Goal: Task Accomplishment & Management: Manage account settings

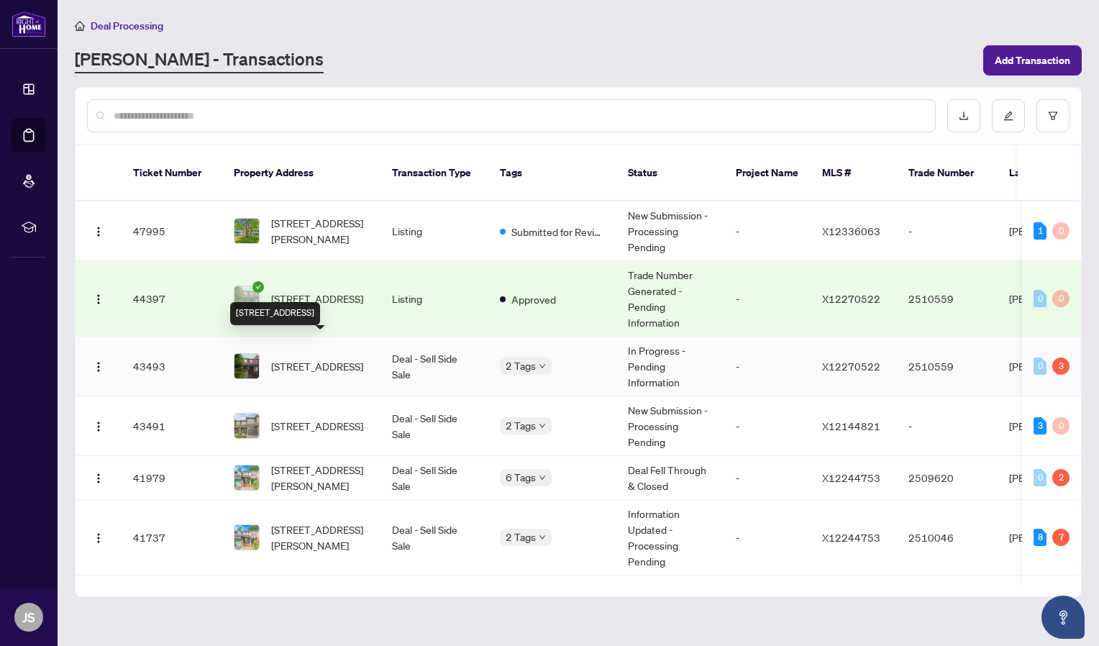
drag, startPoint x: 419, startPoint y: 309, endPoint x: 365, endPoint y: 340, distance: 62.2
click at [417, 421] on td "Deal - Sell Side Sale" at bounding box center [435, 426] width 108 height 60
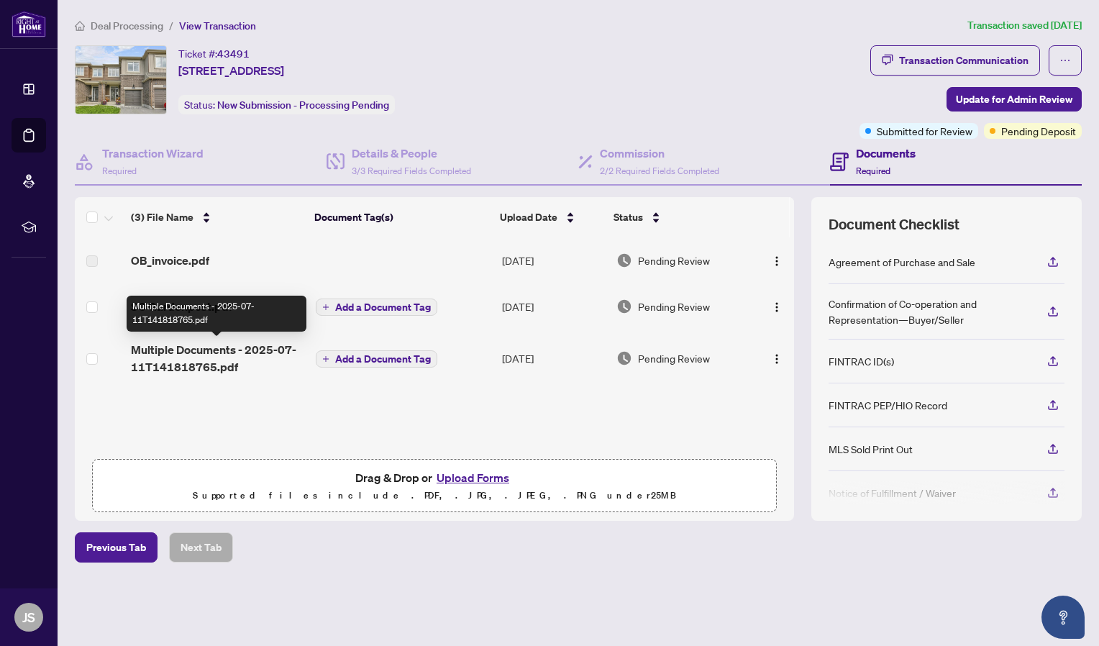
click at [202, 347] on span "Multiple Documents - 2025-07-11T141818765.pdf" at bounding box center [217, 358] width 173 height 35
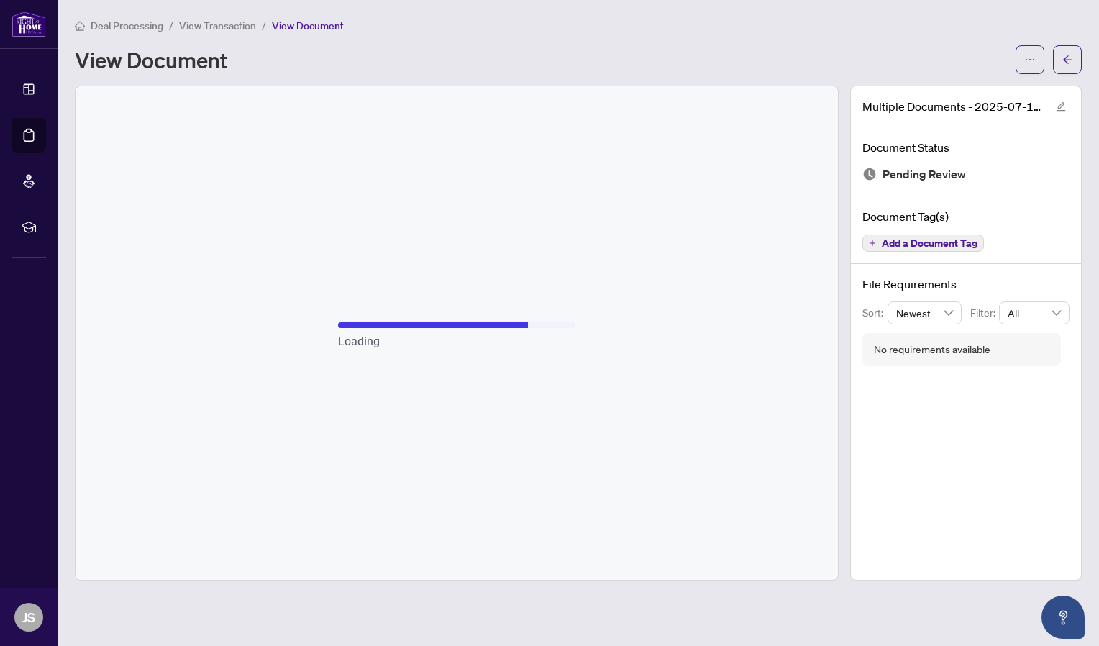
drag, startPoint x: 202, startPoint y: 347, endPoint x: 78, endPoint y: 27, distance: 343.9
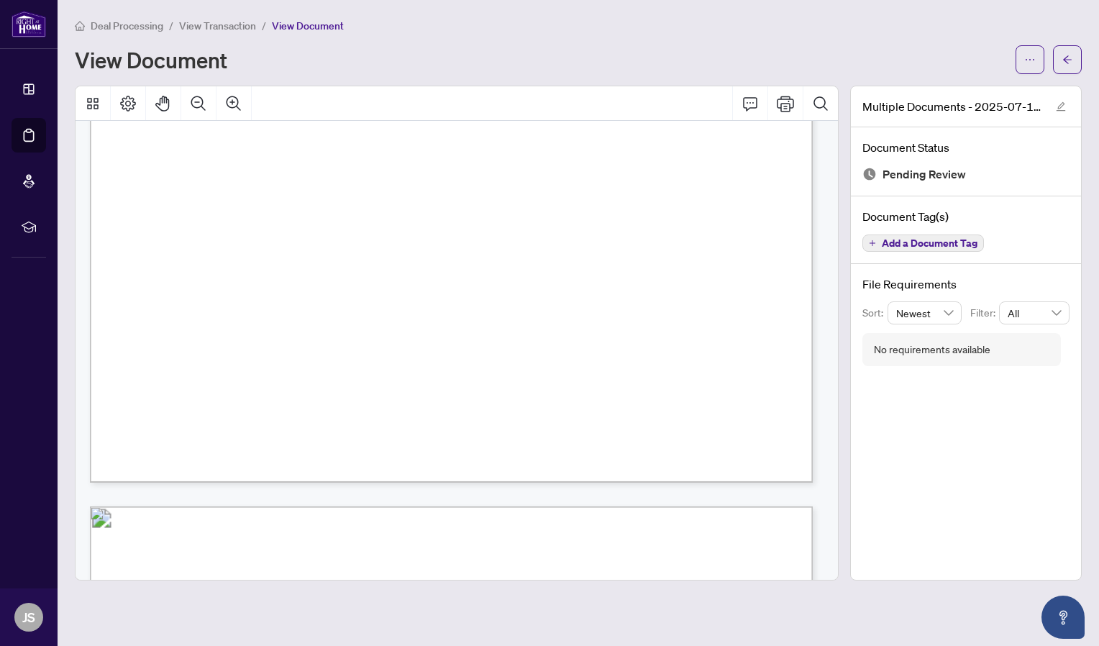
scroll to position [10219, 0]
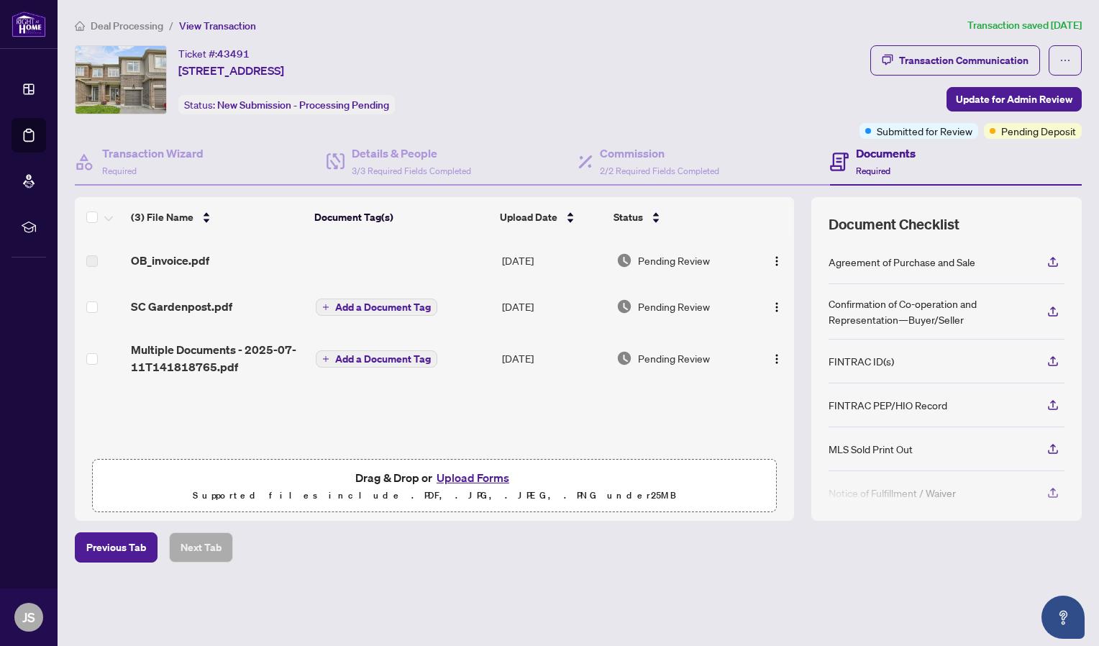
click at [212, 309] on span "SC Gardenpost.pdf" at bounding box center [181, 306] width 101 height 17
click at [168, 265] on span "OB_invoice.pdf" at bounding box center [170, 260] width 78 height 17
click at [145, 264] on span "OB_invoice.pdf" at bounding box center [170, 260] width 78 height 17
click at [462, 475] on button "Upload Forms" at bounding box center [472, 477] width 81 height 19
click at [419, 280] on td at bounding box center [403, 260] width 186 height 46
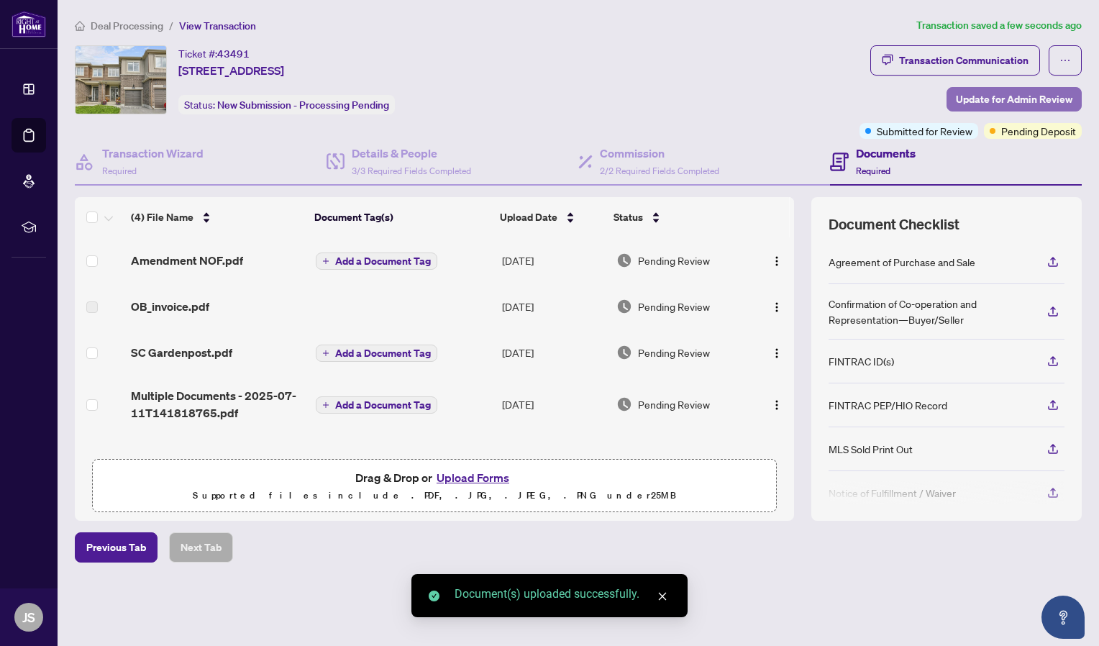
click at [981, 95] on span "Update for Admin Review" at bounding box center [1014, 99] width 117 height 23
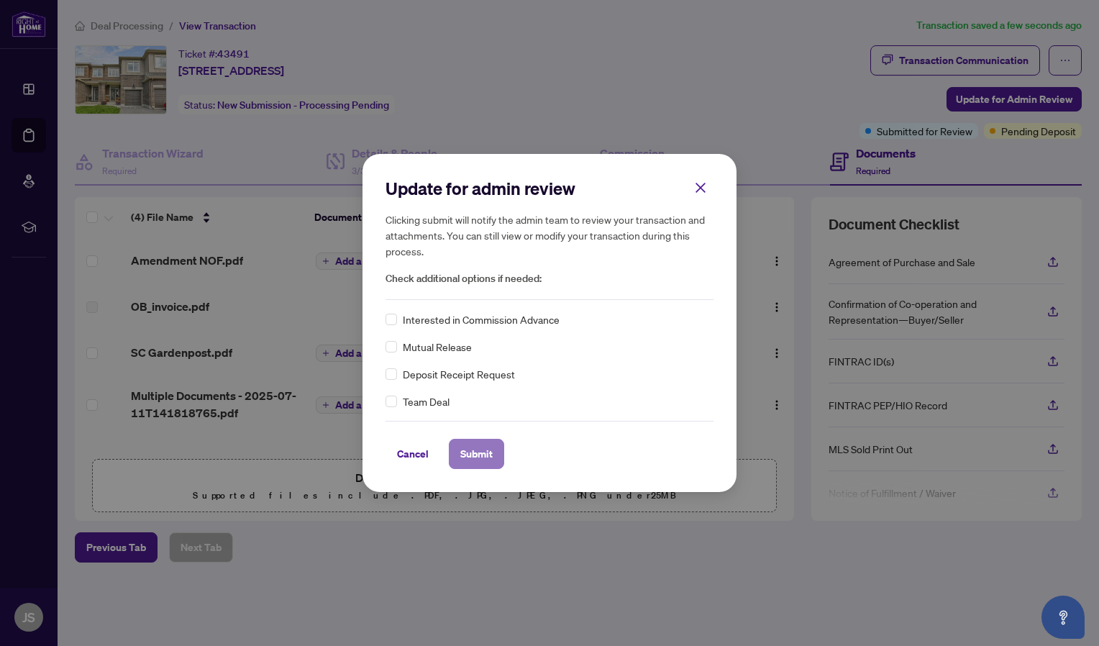
click at [474, 447] on span "Submit" at bounding box center [476, 453] width 32 height 23
